Goal: Task Accomplishment & Management: Manage account settings

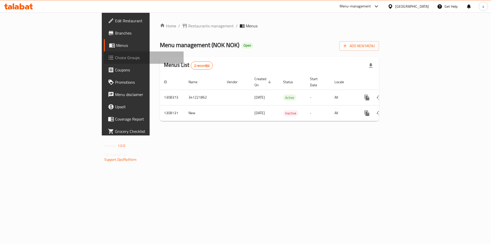
click at [115, 57] on span "Choice Groups" at bounding box center [147, 57] width 65 height 6
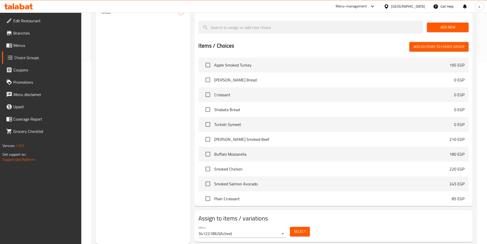
drag, startPoint x: 235, startPoint y: 30, endPoint x: 200, endPoint y: 169, distance: 142.9
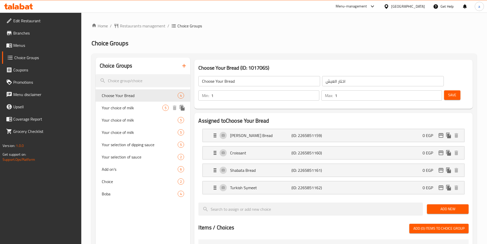
click at [142, 109] on span "Your choice of milk" at bounding box center [132, 108] width 61 height 6
type input "Your choice of milk"
type input "اختار نوع اللبن"
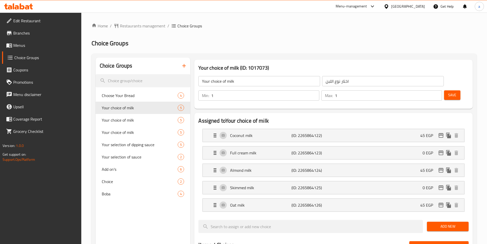
click at [287, 35] on div "Home / Restaurants management / Choice Groups Choice Groups Choice Groups Choos…" at bounding box center [284, 235] width 385 height 424
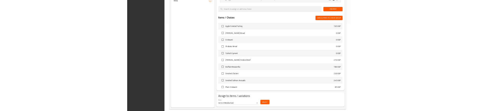
scroll to position [199, 0]
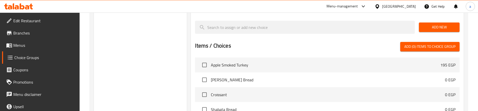
click at [144, 61] on div "Choice Groups Choose Your Bread 4 Your choice of milk 5 Your choice of milk 5 Y…" at bounding box center [140, 11] width 93 height 305
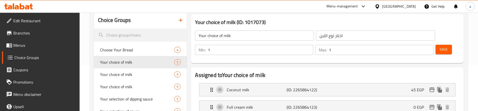
scroll to position [0, 0]
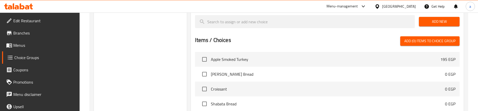
scroll to position [102, 0]
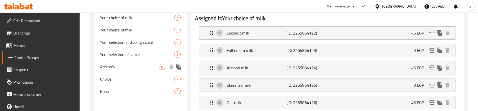
click at [133, 68] on span "Add on's" at bounding box center [129, 67] width 59 height 6
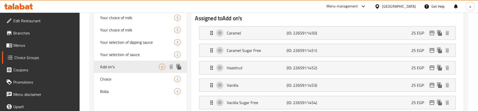
type input "Add on's"
type input "إضافات"
type input "0"
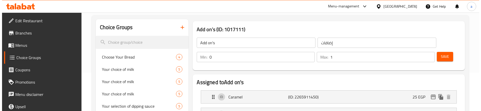
scroll to position [0, 0]
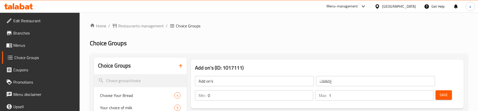
click at [286, 44] on h2 "Choice Groups" at bounding box center [279, 43] width 378 height 8
click at [125, 23] on span "Restaurants management" at bounding box center [141, 26] width 46 height 6
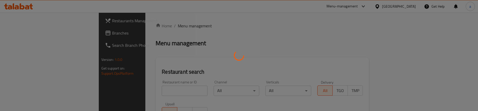
click at [32, 34] on div at bounding box center [239, 55] width 478 height 111
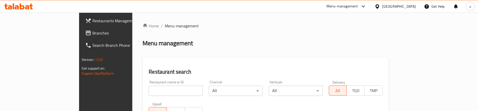
drag, startPoint x: 32, startPoint y: 33, endPoint x: 37, endPoint y: 33, distance: 5.1
click at [92, 33] on span "Branches" at bounding box center [123, 33] width 62 height 6
